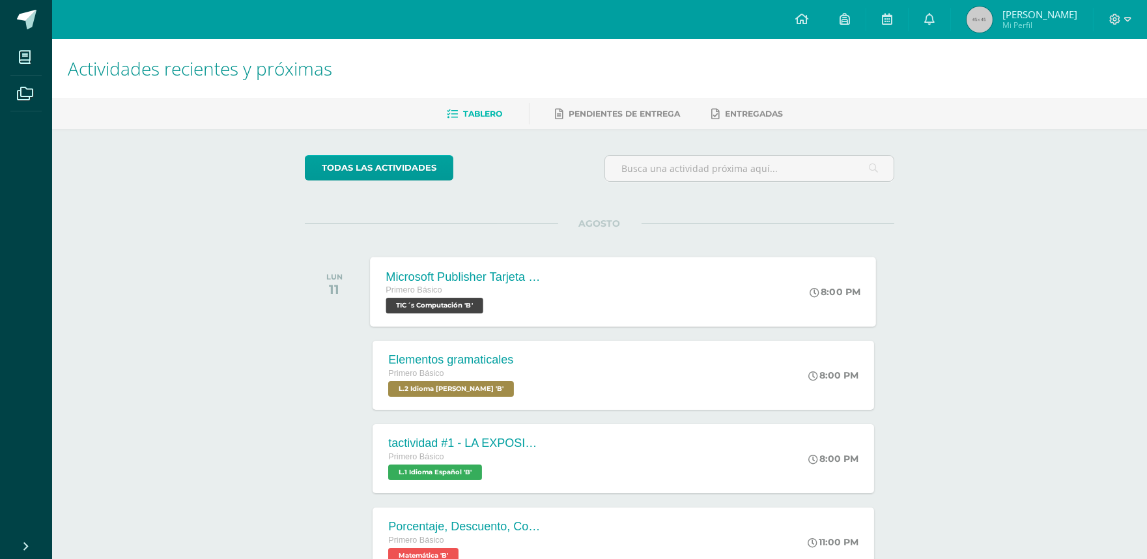
click at [530, 298] on div "Primero Básico TIC´s Computación 'B'" at bounding box center [465, 298] width 158 height 30
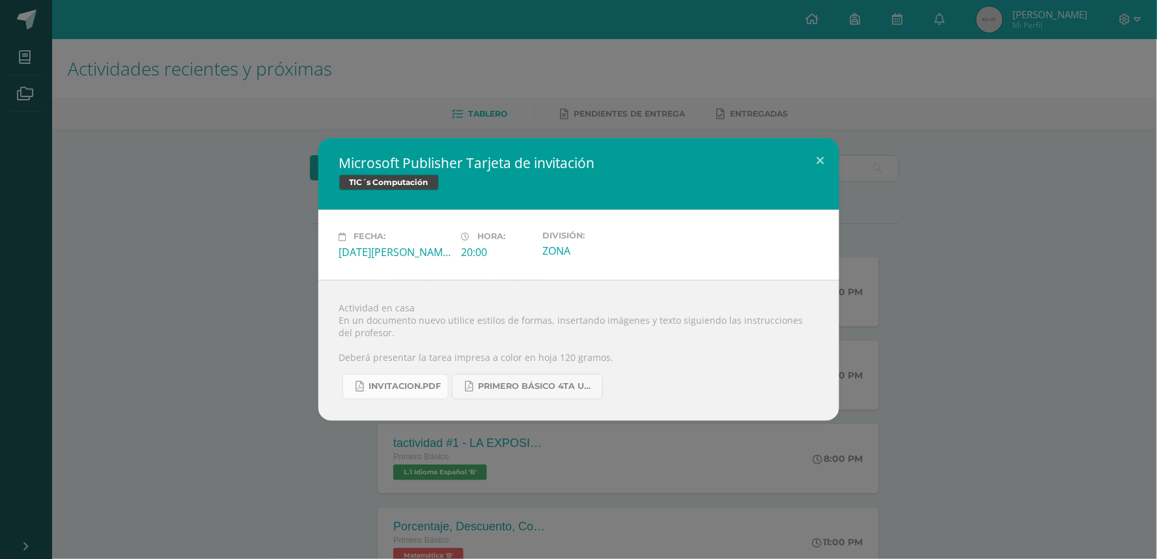
click at [417, 387] on span "INVITACION.pdf" at bounding box center [405, 386] width 72 height 10
click at [818, 160] on button at bounding box center [820, 160] width 37 height 44
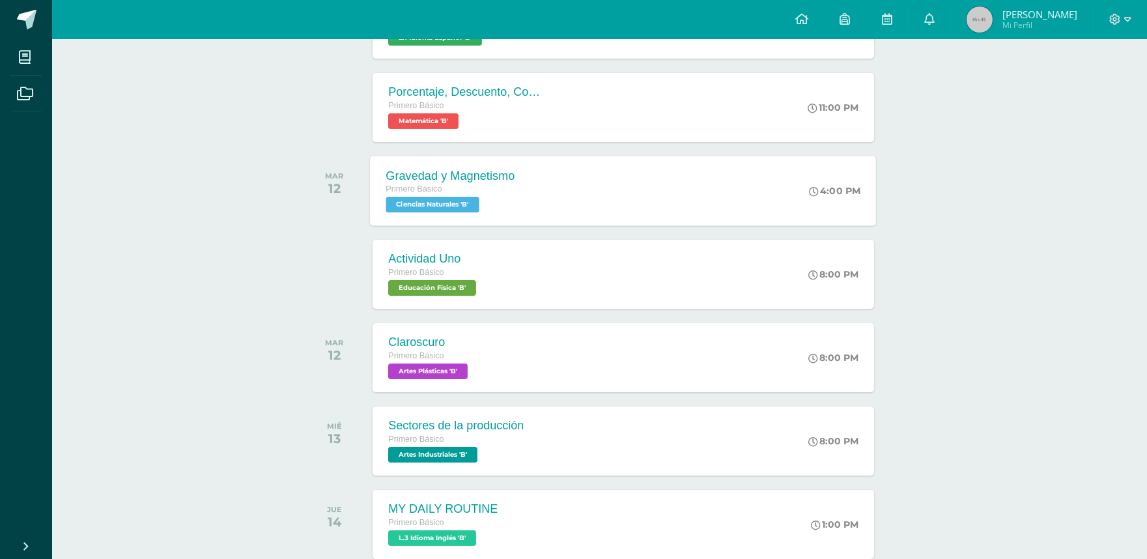
scroll to position [506, 0]
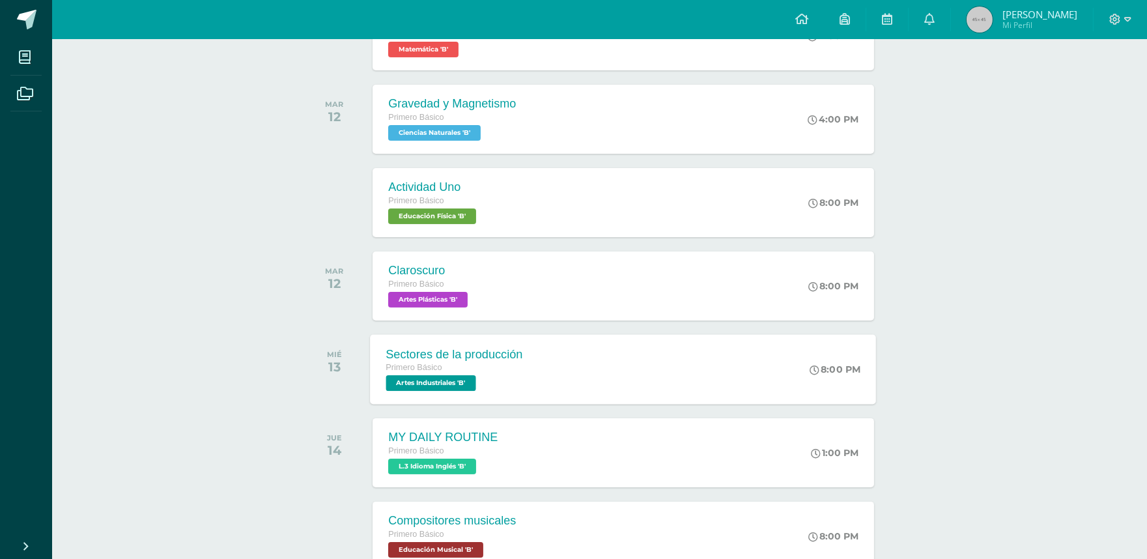
click at [563, 379] on div "Sectores de la producción Primero Básico Artes Industriales 'B' 8:00 PM Sectore…" at bounding box center [624, 369] width 506 height 70
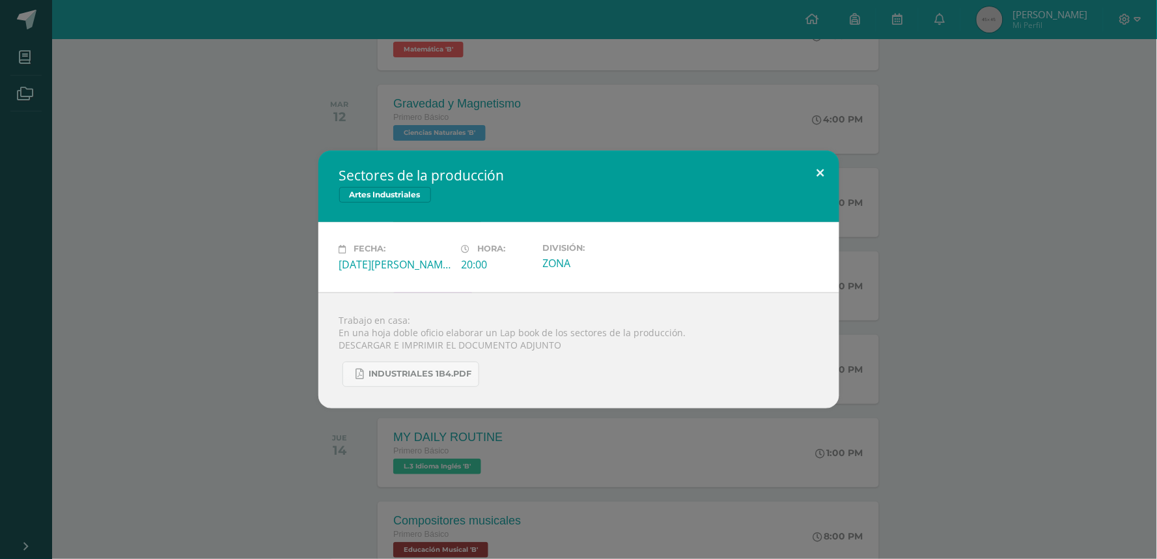
click at [827, 155] on button at bounding box center [820, 172] width 37 height 44
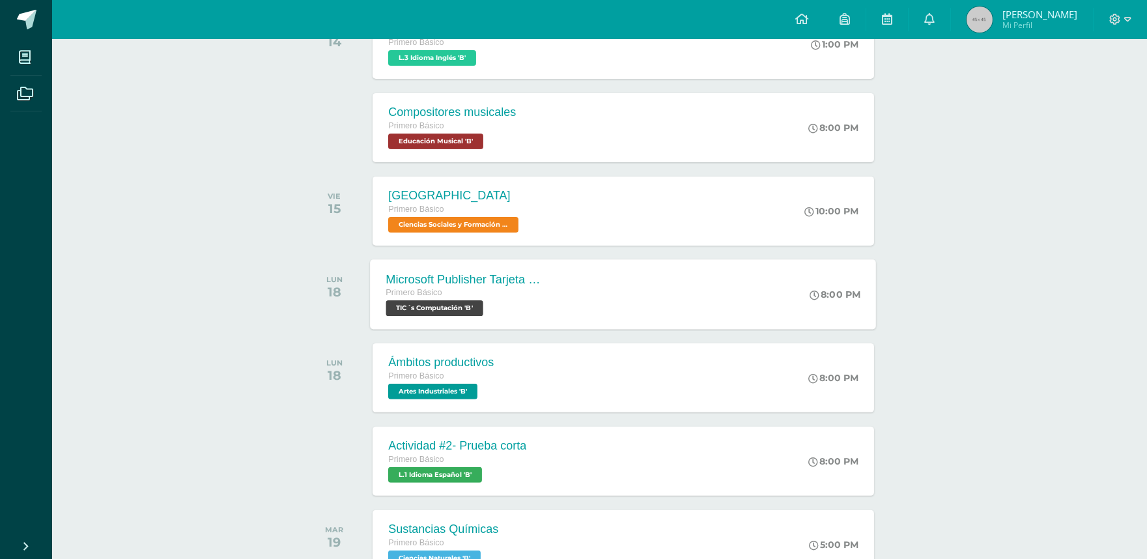
scroll to position [940, 0]
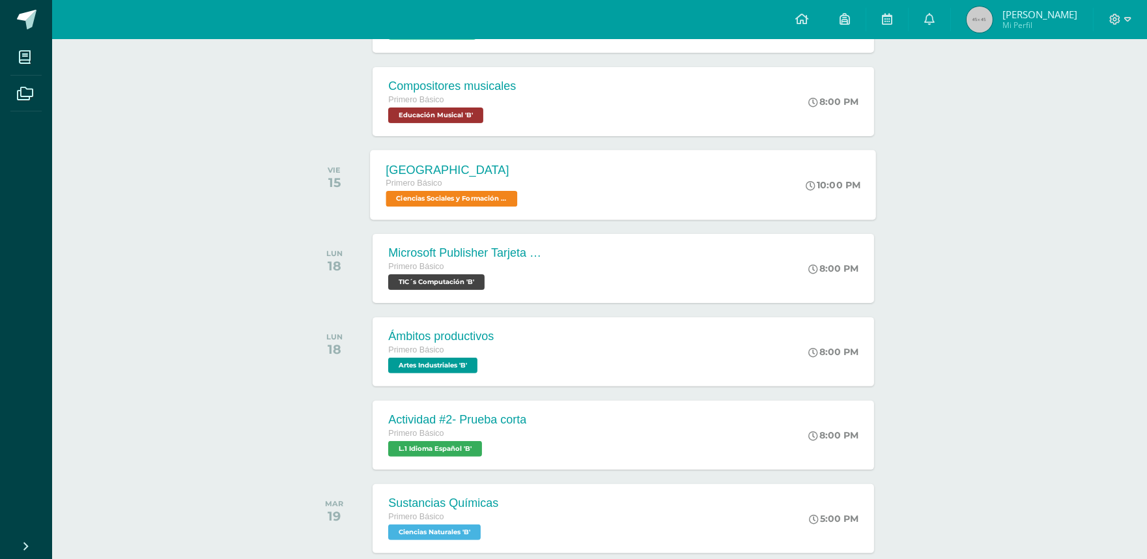
click at [580, 193] on div "[GEOGRAPHIC_DATA] Primero Básico Ciencias Sociales y Formación Ciudadana 'B' 10…" at bounding box center [624, 185] width 506 height 70
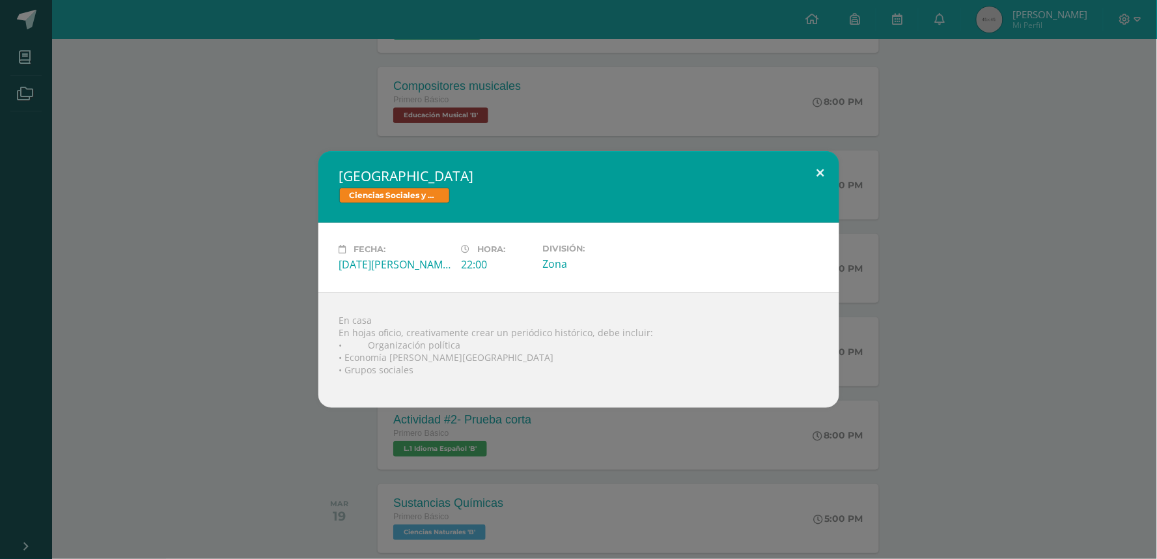
click at [822, 166] on button at bounding box center [820, 173] width 37 height 44
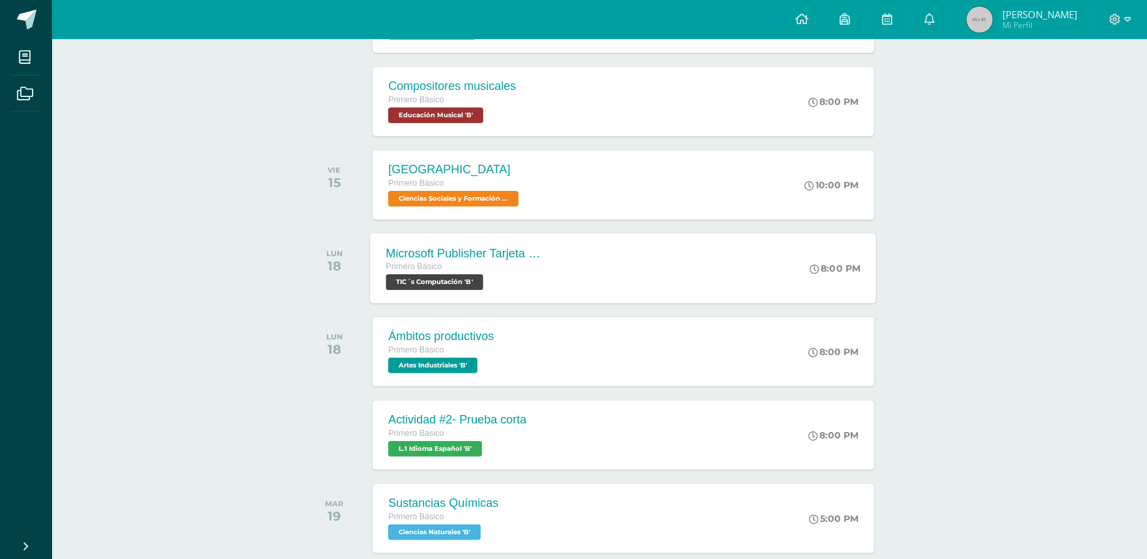
click at [628, 290] on div "Microsoft Publisher Tarjeta de Presentación Primero Básico TIC´s Computación 'B…" at bounding box center [624, 268] width 506 height 70
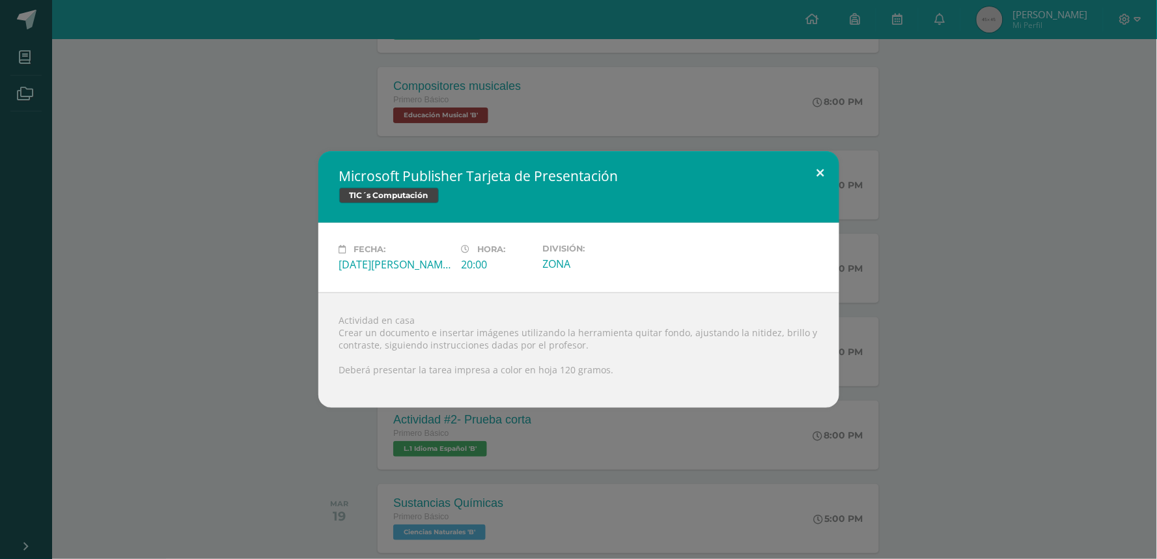
click at [811, 172] on button at bounding box center [820, 173] width 37 height 44
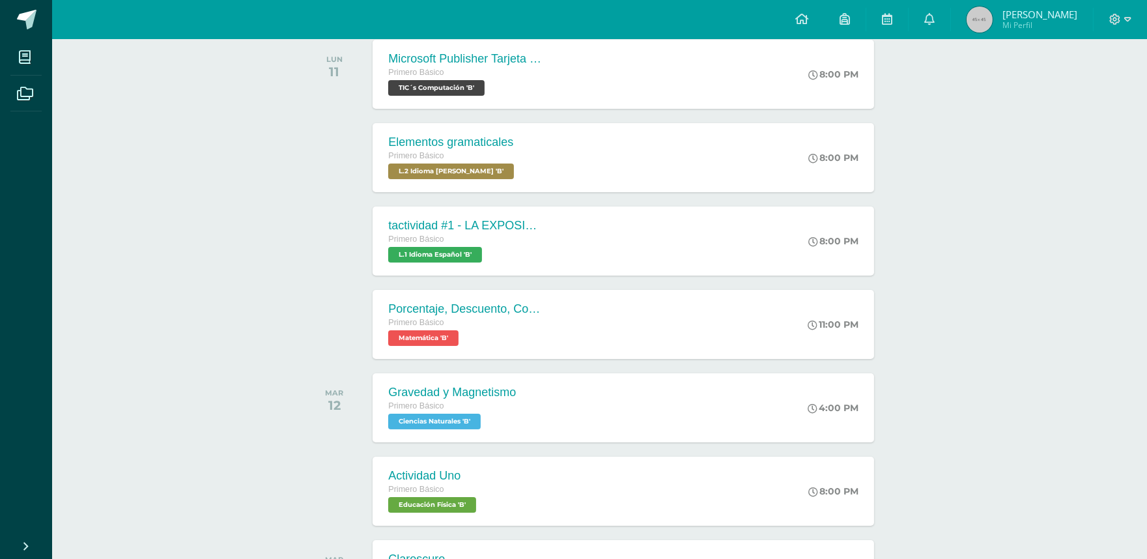
scroll to position [217, 0]
click at [517, 415] on div "Gravedad y Magnetismo Primero Básico Ciencias Naturales 'B'" at bounding box center [451, 408] width 160 height 70
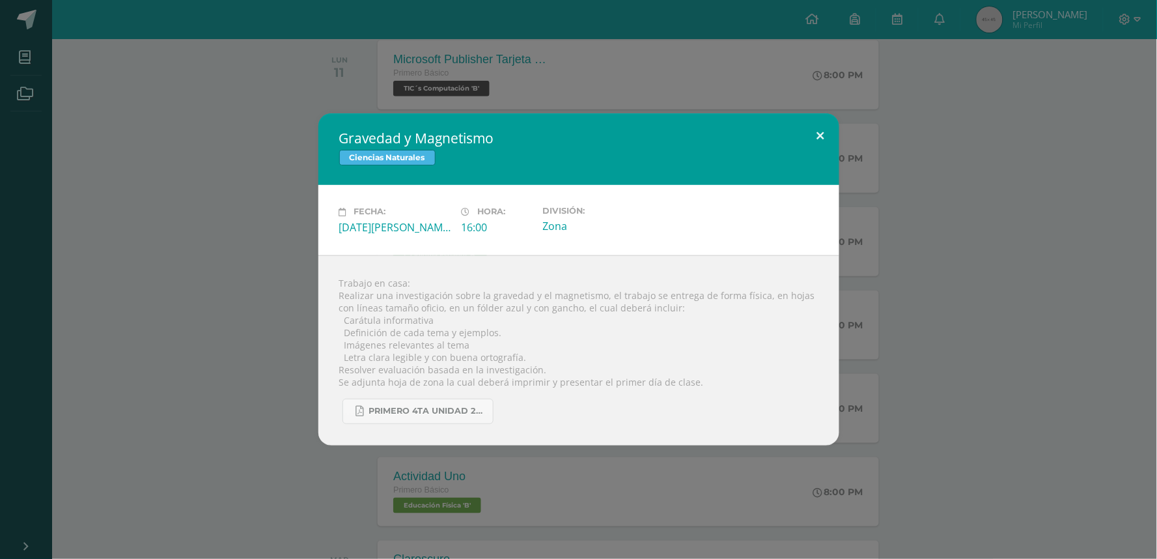
click at [815, 135] on button at bounding box center [820, 135] width 37 height 44
